Goal: Task Accomplishment & Management: Manage account settings

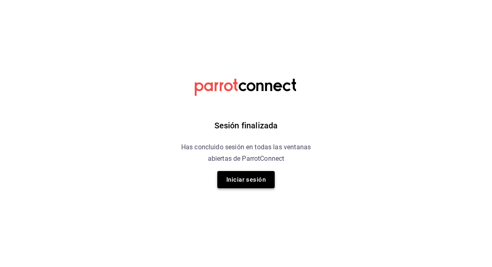
click at [247, 185] on button "Iniciar sesión" at bounding box center [245, 179] width 57 height 17
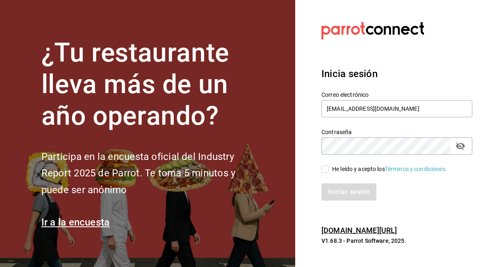
click at [328, 169] on input "He leído y acepto los Términos y condiciones." at bounding box center [324, 168] width 7 height 7
checkbox input "true"
click at [340, 189] on button "Iniciar sesión" at bounding box center [349, 191] width 56 height 17
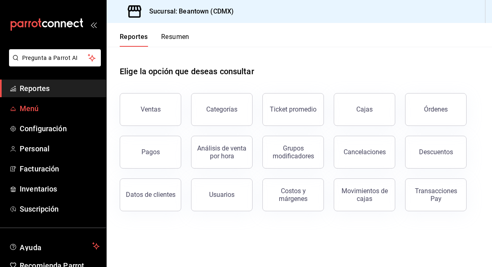
click at [31, 108] on span "Menú" at bounding box center [60, 108] width 80 height 11
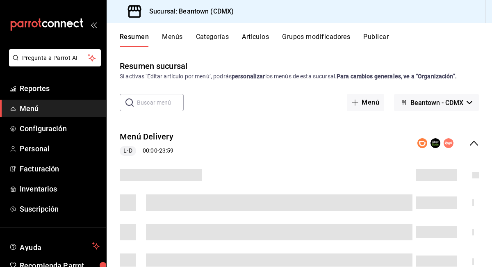
click at [262, 37] on button "Artículos" at bounding box center [255, 40] width 27 height 14
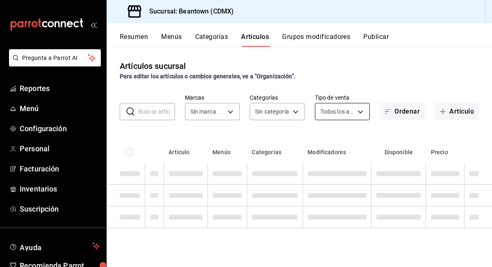
click at [342, 112] on body "Pregunta a Parrot AI Reportes Menú Configuración Personal Facturación Inventari…" at bounding box center [246, 133] width 492 height 267
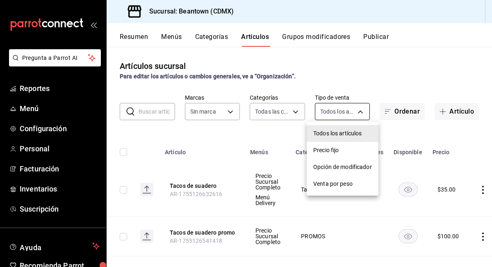
type input "a6972441-578b-4116-8bf6-dada8ac01588,934ca46b-c1ee-4224-8988-a39e8f71ebec,61c57…"
type input "9ce6cc98-2625-485e-8c58-70385095dd3a"
click at [273, 108] on div at bounding box center [246, 133] width 492 height 267
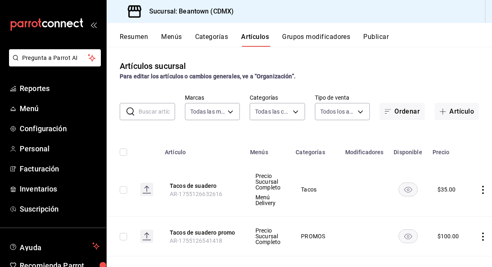
click at [274, 108] on body "Pregunta a Parrot AI Reportes Menú Configuración Personal Facturación Inventari…" at bounding box center [246, 133] width 492 height 267
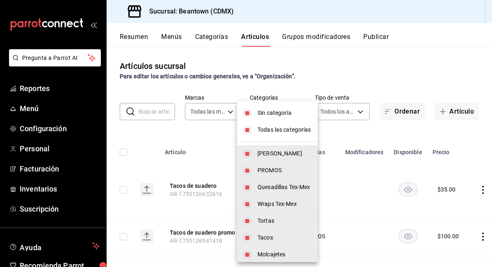
click at [249, 116] on input "checkbox" at bounding box center [247, 112] width 7 height 7
checkbox input "false"
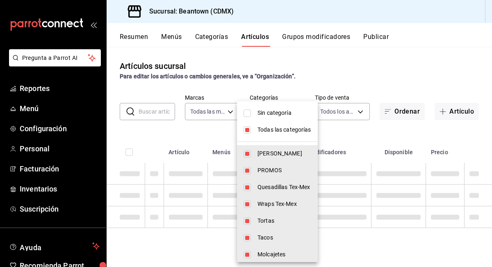
click at [247, 127] on input "checkbox" at bounding box center [247, 129] width 7 height 7
checkbox input "false"
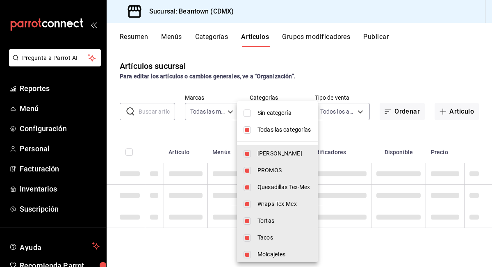
checkbox input "false"
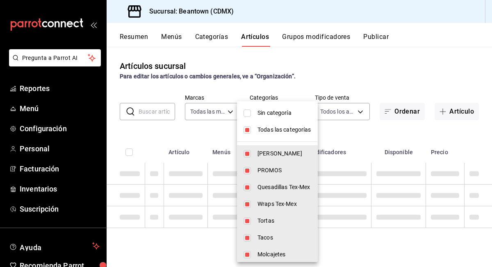
checkbox input "false"
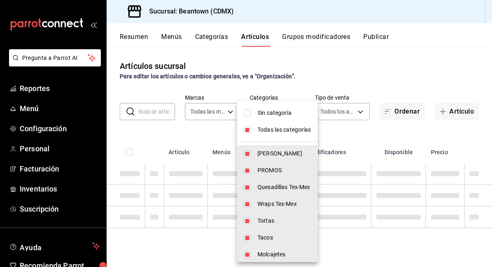
checkbox input "false"
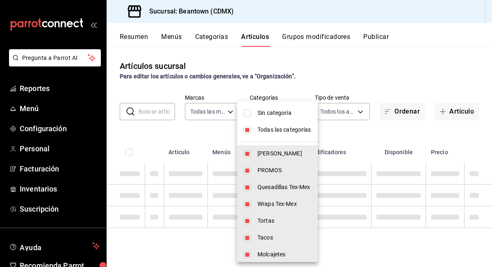
checkbox input "false"
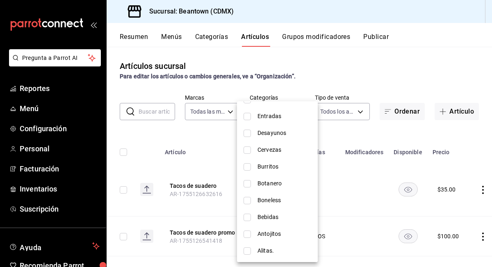
scroll to position [222, 0]
click at [268, 227] on li "Alitas." at bounding box center [277, 234] width 81 height 17
type input "b4edfb72-6e4a-40fb-a4c3-3f7f663bd326"
checkbox input "true"
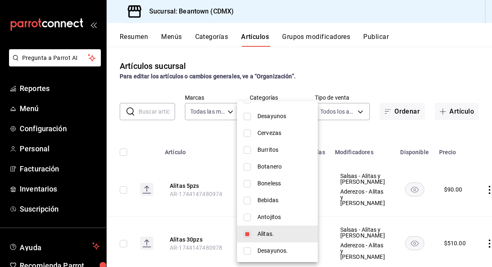
click at [165, 161] on div at bounding box center [246, 133] width 492 height 267
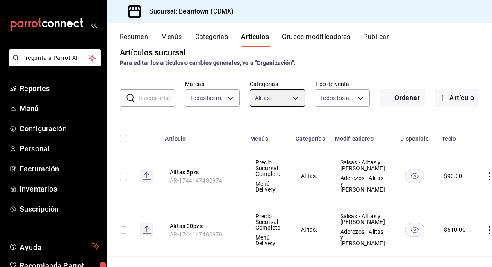
scroll to position [0, 0]
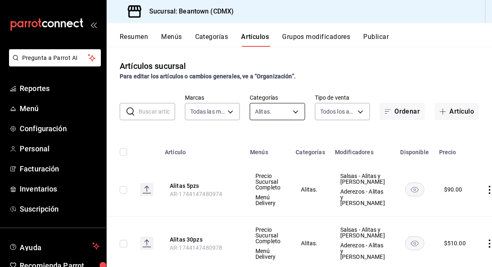
click at [295, 112] on body "Pregunta a Parrot AI Reportes Menú Configuración Personal Facturación Inventari…" at bounding box center [246, 133] width 492 height 267
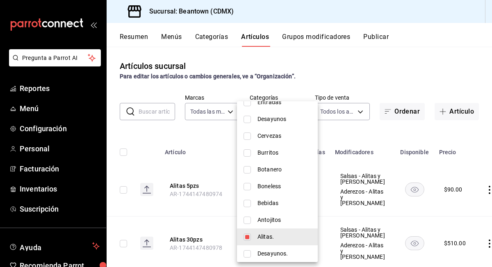
scroll to position [221, 0]
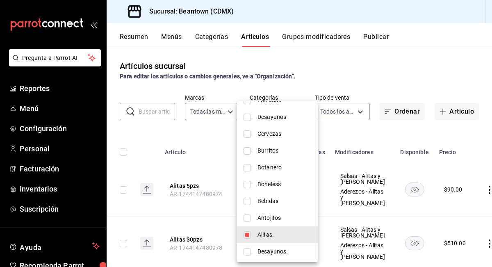
click at [277, 185] on span "Boneless" at bounding box center [284, 184] width 54 height 9
type input "b4edfb72-6e4a-40fb-a4c3-3f7f663bd326,0850479f-2773-48d9-b8ce-342d277528fe"
checkbox input "true"
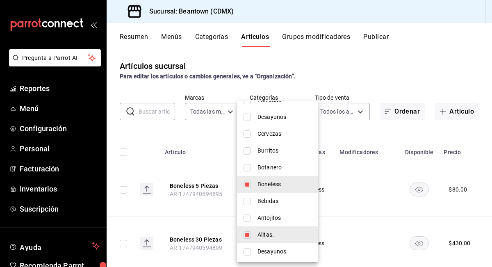
click at [252, 234] on li "Alitas." at bounding box center [277, 234] width 81 height 17
type input "0850479f-2773-48d9-b8ce-342d277528fe"
checkbox input "false"
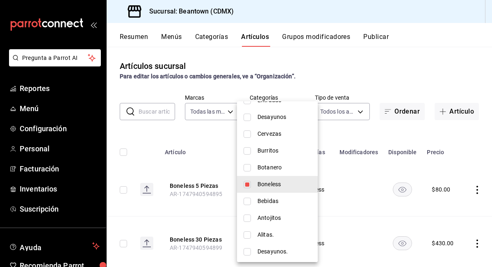
click at [433, 189] on div at bounding box center [246, 133] width 492 height 267
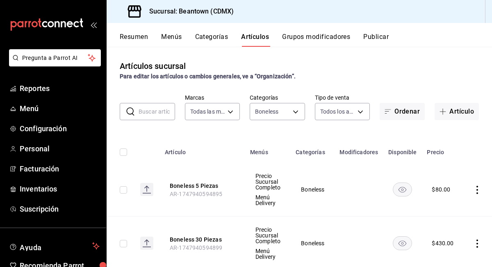
click at [481, 191] on icon "actions" at bounding box center [477, 190] width 8 height 8
click at [462, 210] on span "Editar" at bounding box center [452, 208] width 21 height 9
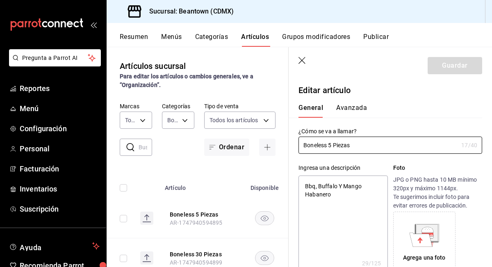
type textarea "x"
type input "$80.00"
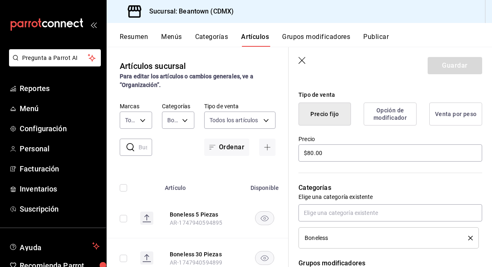
scroll to position [185, 0]
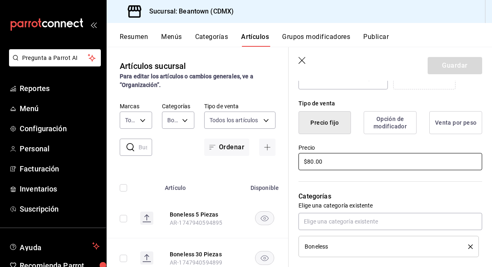
click at [310, 162] on input "$80.00" at bounding box center [390, 161] width 184 height 17
type textarea "x"
type input "$0.00"
type textarea "x"
type input "$90.00"
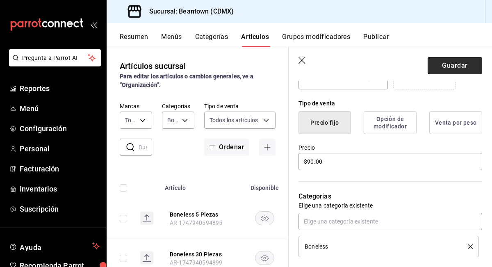
click at [456, 60] on button "Guardar" at bounding box center [455, 65] width 55 height 17
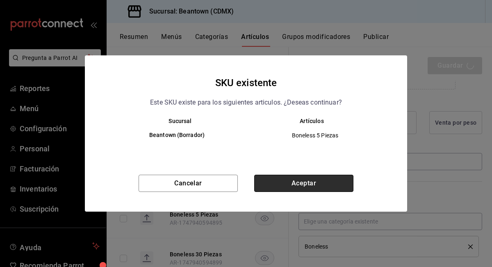
click at [299, 185] on button "Aceptar" at bounding box center [303, 183] width 99 height 17
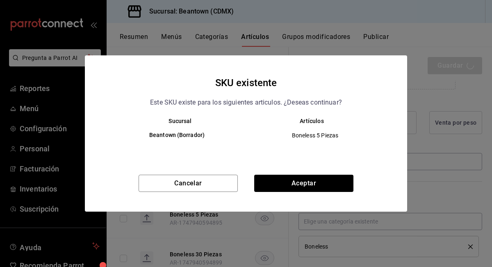
type textarea "x"
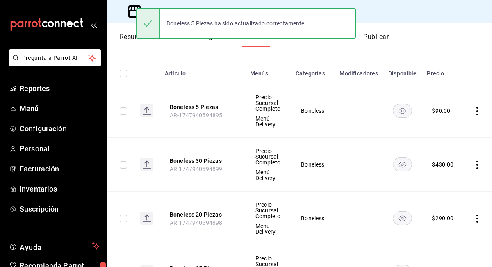
scroll to position [79, 0]
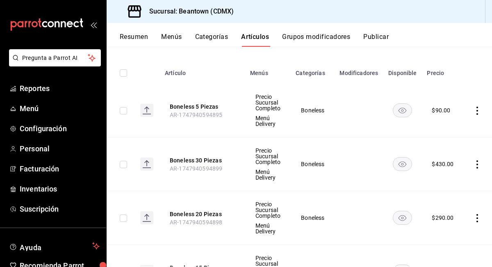
click at [477, 162] on icon "actions" at bounding box center [477, 164] width 8 height 8
click at [446, 183] on span "Editar" at bounding box center [452, 183] width 21 height 9
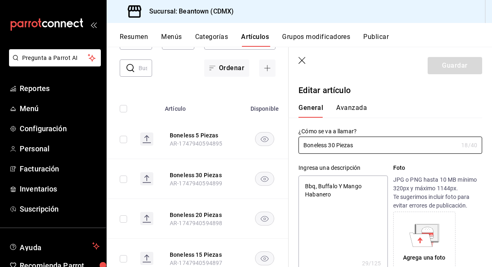
type textarea "x"
type input "$430.00"
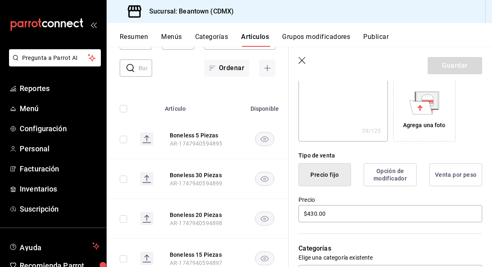
scroll to position [133, 0]
click at [316, 213] on input "$430.00" at bounding box center [390, 213] width 184 height 17
type textarea "x"
type input "$43.00"
type textarea "x"
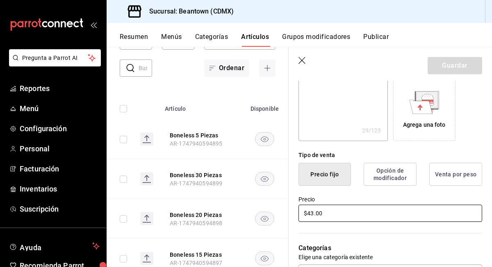
type input "$43.00"
type textarea "x"
type input "$43.00"
type textarea "x"
type input "$43.00"
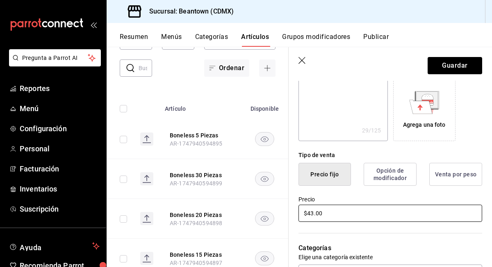
type textarea "x"
type input "$43.00"
type textarea "x"
type input "$4.00"
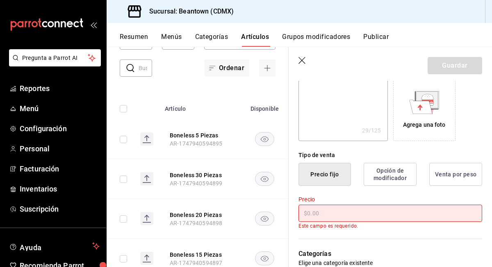
type textarea "x"
type input "$5.00"
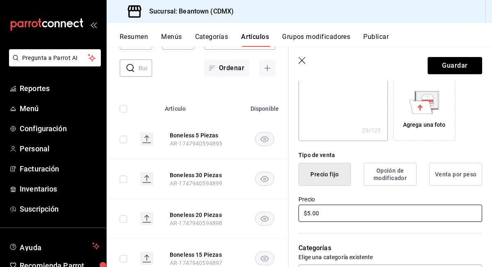
type textarea "x"
type input "$51.00"
type textarea "x"
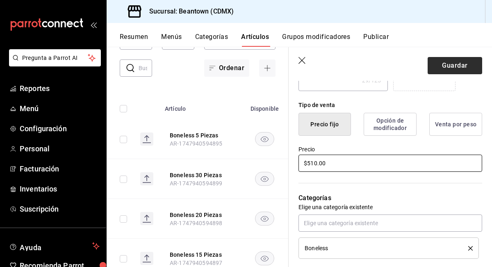
type input "$510.00"
click at [453, 68] on button "Guardar" at bounding box center [455, 65] width 55 height 17
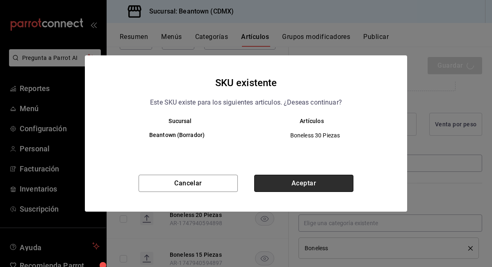
click at [318, 180] on button "Aceptar" at bounding box center [303, 183] width 99 height 17
type textarea "x"
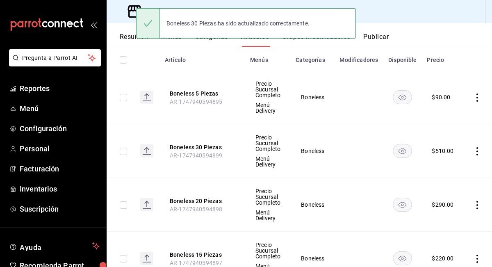
scroll to position [94, 0]
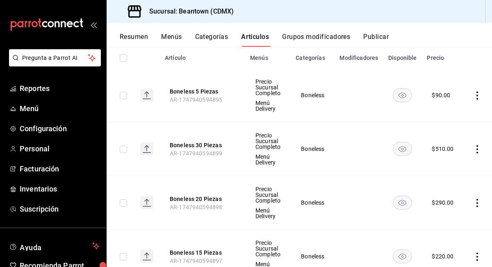
click at [480, 207] on td at bounding box center [478, 203] width 31 height 54
click at [474, 204] on icon "actions" at bounding box center [477, 203] width 8 height 8
click at [449, 215] on span "Editar" at bounding box center [452, 211] width 21 height 9
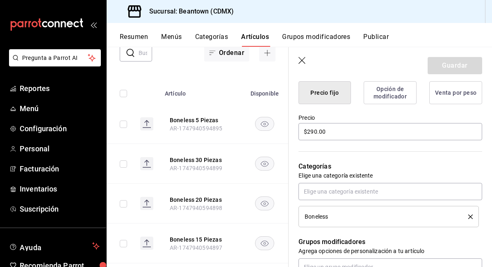
scroll to position [194, 0]
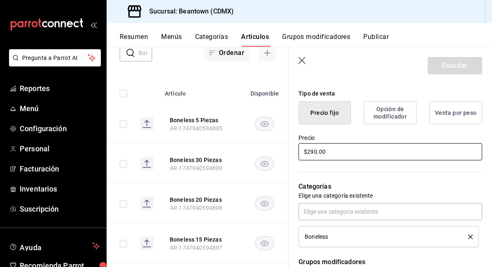
click at [315, 151] on input "$290.00" at bounding box center [390, 151] width 184 height 17
type textarea "x"
type input "$29.00"
type textarea "x"
type input "$2.00"
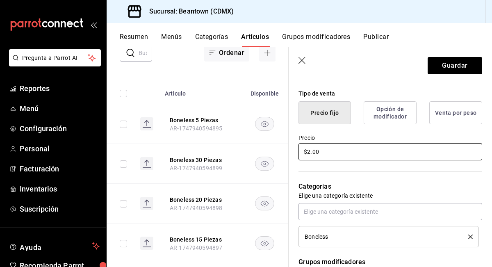
type textarea "x"
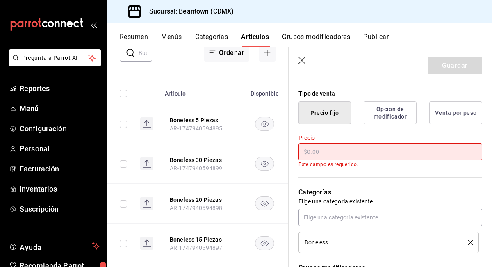
type textarea "x"
type input "$3.00"
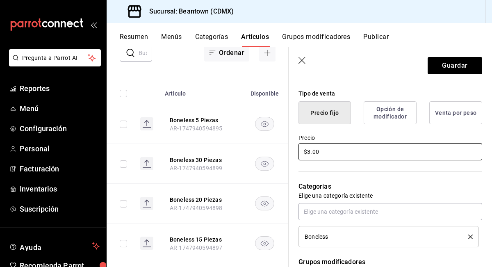
type textarea "x"
type input "$36.00"
type textarea "x"
type input "$360.00"
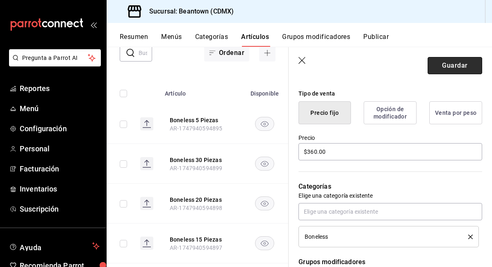
click at [468, 58] on button "Guardar" at bounding box center [455, 65] width 55 height 17
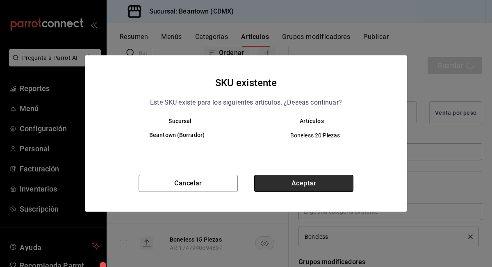
click at [313, 178] on button "Aceptar" at bounding box center [303, 183] width 99 height 17
type textarea "x"
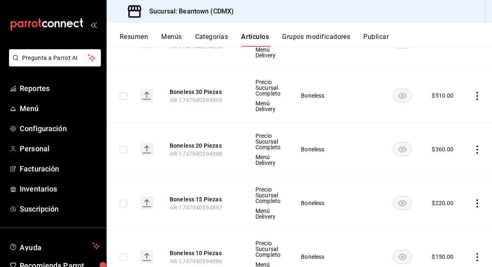
scroll to position [148, 0]
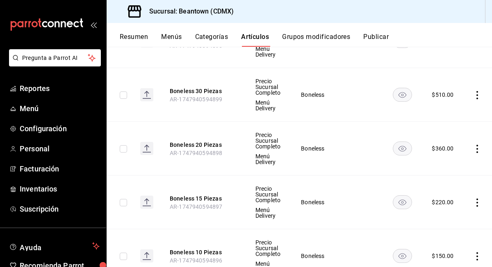
click at [479, 201] on icon "actions" at bounding box center [477, 202] width 8 height 8
click at [451, 219] on li "Editar" at bounding box center [444, 211] width 49 height 17
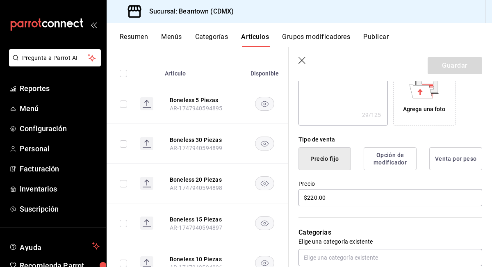
scroll to position [149, 0]
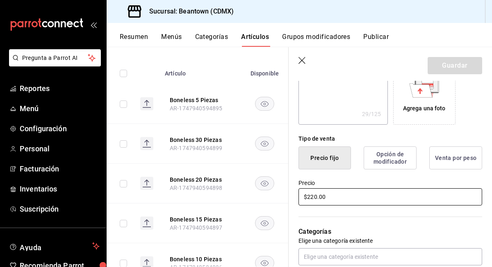
click at [314, 193] on input "$220.00" at bounding box center [390, 196] width 184 height 17
type textarea "x"
type input "$20.00"
type textarea "x"
type input "$270.00"
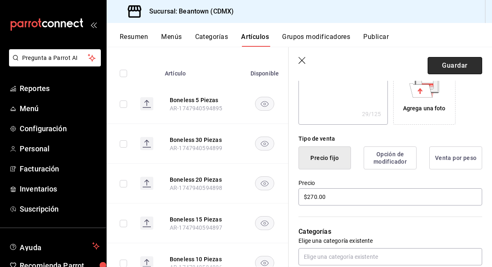
click at [475, 64] on button "Guardar" at bounding box center [455, 65] width 55 height 17
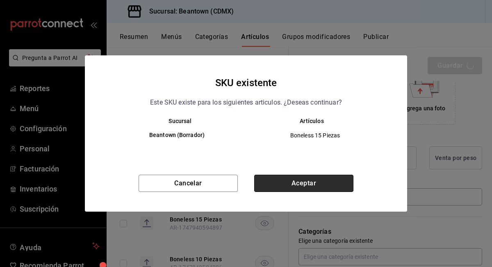
click at [300, 187] on button "Aceptar" at bounding box center [303, 183] width 99 height 17
type textarea "x"
type input "AR-1756237641363"
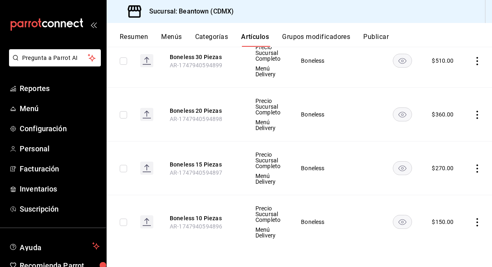
scroll to position [184, 0]
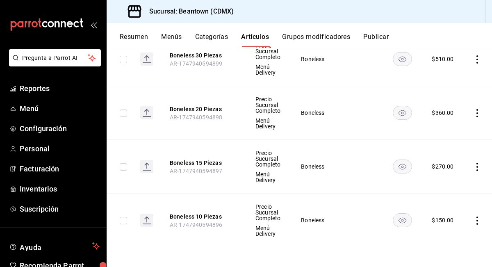
click at [476, 219] on icon "actions" at bounding box center [477, 220] width 8 height 8
click at [454, 214] on span "Editar" at bounding box center [452, 211] width 21 height 9
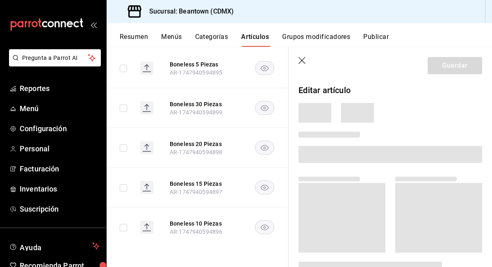
scroll to position [114, 0]
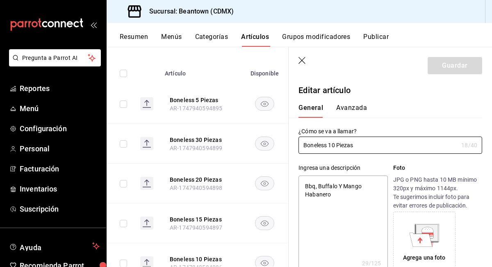
type textarea "x"
type input "$150.00"
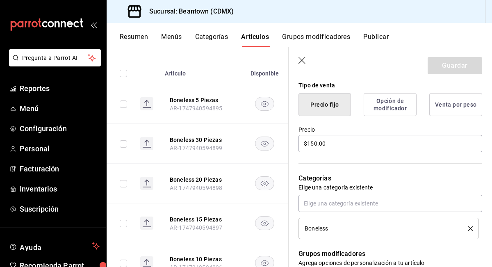
scroll to position [229, 0]
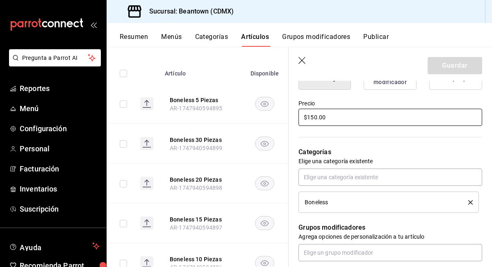
click at [313, 116] on input "$150.00" at bounding box center [390, 117] width 184 height 17
type textarea "x"
type input "$10.00"
type textarea "x"
type input "$180.00"
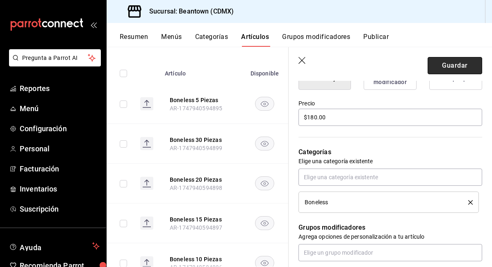
click at [444, 64] on button "Guardar" at bounding box center [455, 65] width 55 height 17
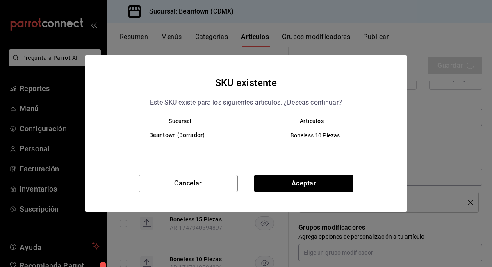
click at [314, 195] on div "Cancelar Aceptar" at bounding box center [246, 193] width 322 height 37
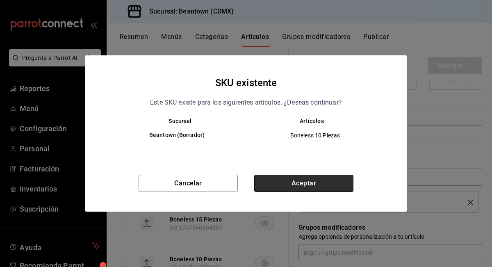
click at [312, 179] on button "Aceptar" at bounding box center [303, 183] width 99 height 17
type textarea "x"
type input "AR-1756237661766"
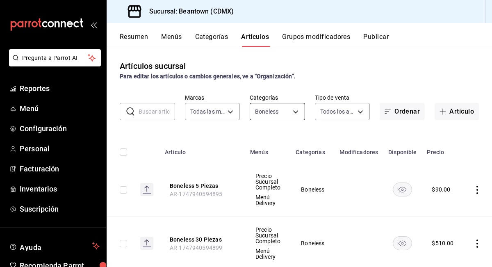
click at [285, 107] on body "Pregunta a Parrot AI Reportes Menú Configuración Personal Facturación Inventari…" at bounding box center [246, 133] width 492 height 267
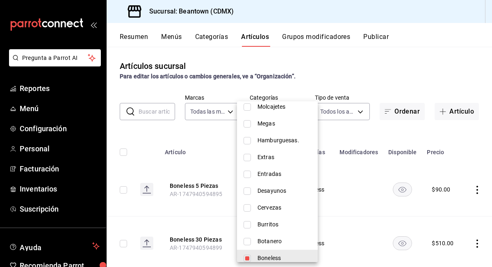
scroll to position [162, 0]
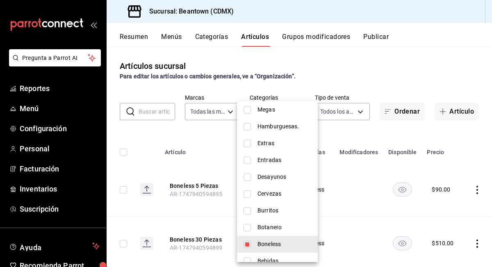
click at [260, 231] on span "Botanero" at bounding box center [284, 227] width 54 height 9
type input "0850479f-2773-48d9-b8ce-342d277528fe,20de1786-91af-40e1-a0e5-f9d530f33b24"
checkbox input "true"
click at [344, 61] on div at bounding box center [246, 133] width 492 height 267
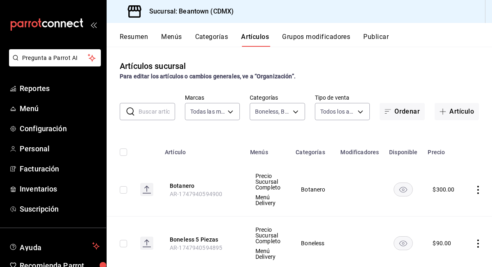
click at [138, 36] on button "Resumen" at bounding box center [134, 40] width 28 height 14
